Goal: Find contact information: Find contact information

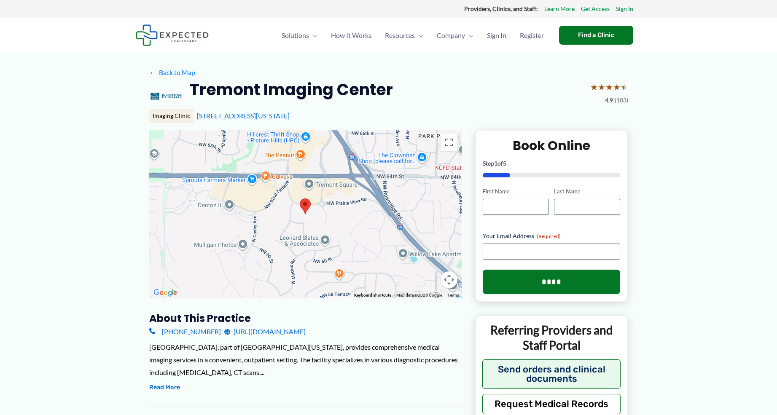
drag, startPoint x: 194, startPoint y: 112, endPoint x: 344, endPoint y: 113, distance: 149.7
click at [344, 113] on div "Imaging Clinic [STREET_ADDRESS][US_STATE]" at bounding box center [388, 116] width 479 height 14
copy link "[STREET_ADDRESS][US_STATE]"
drag, startPoint x: 158, startPoint y: 325, endPoint x: 205, endPoint y: 336, distance: 48.6
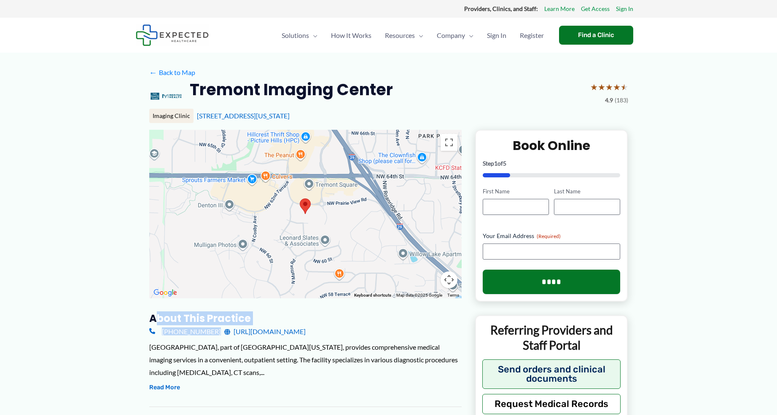
drag, startPoint x: 210, startPoint y: 335, endPoint x: 162, endPoint y: 333, distance: 48.1
click at [162, 333] on div "[PHONE_NUMBER] [URL][DOMAIN_NAME]" at bounding box center [305, 332] width 313 height 13
copy link "[PHONE_NUMBER]"
